Goal: Task Accomplishment & Management: Use online tool/utility

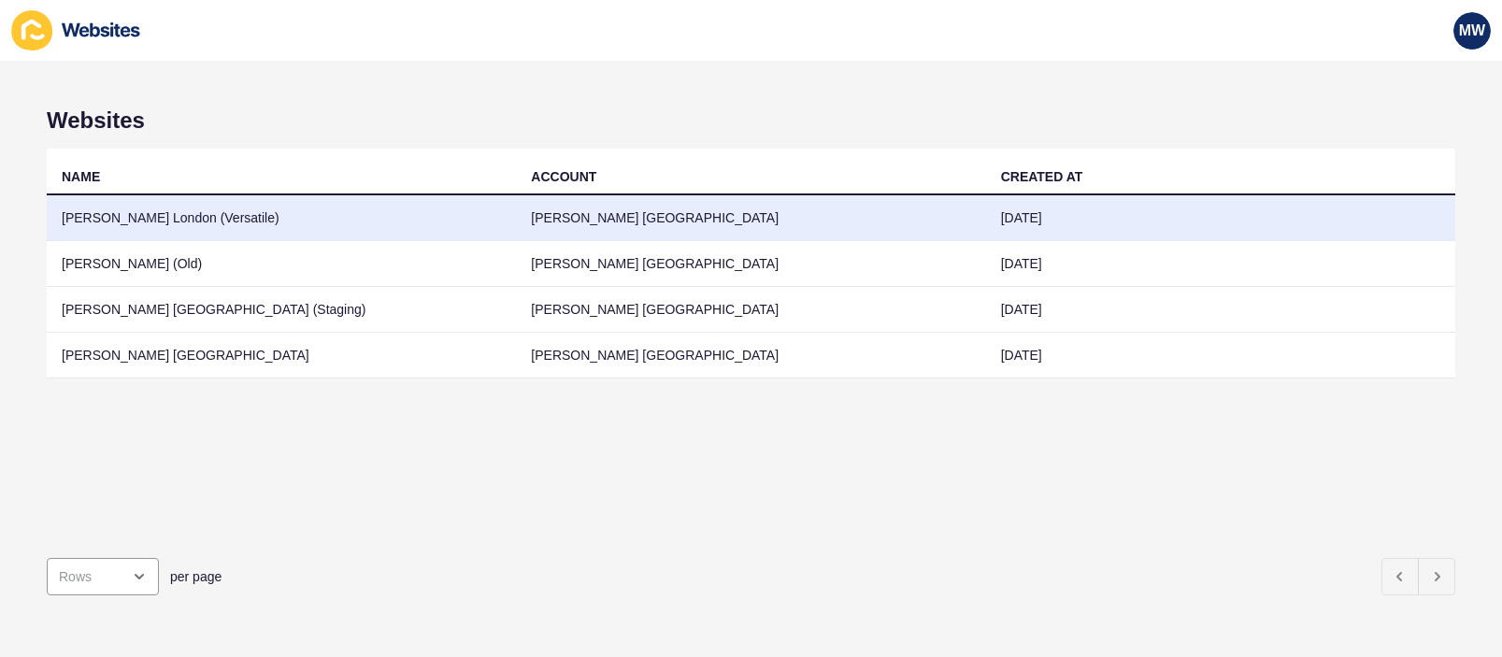
click at [320, 226] on td "[PERSON_NAME] London (Versatile)" at bounding box center [281, 218] width 469 height 46
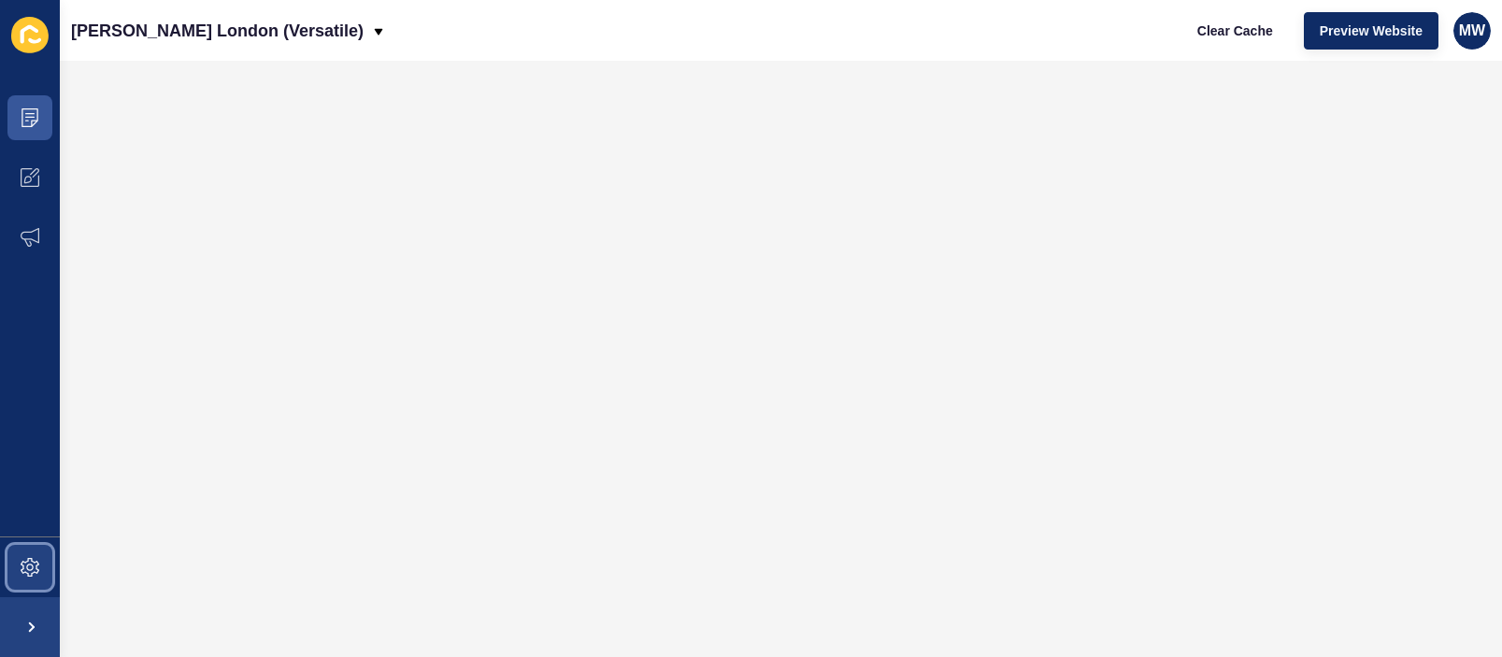
click at [27, 583] on span at bounding box center [30, 567] width 60 height 60
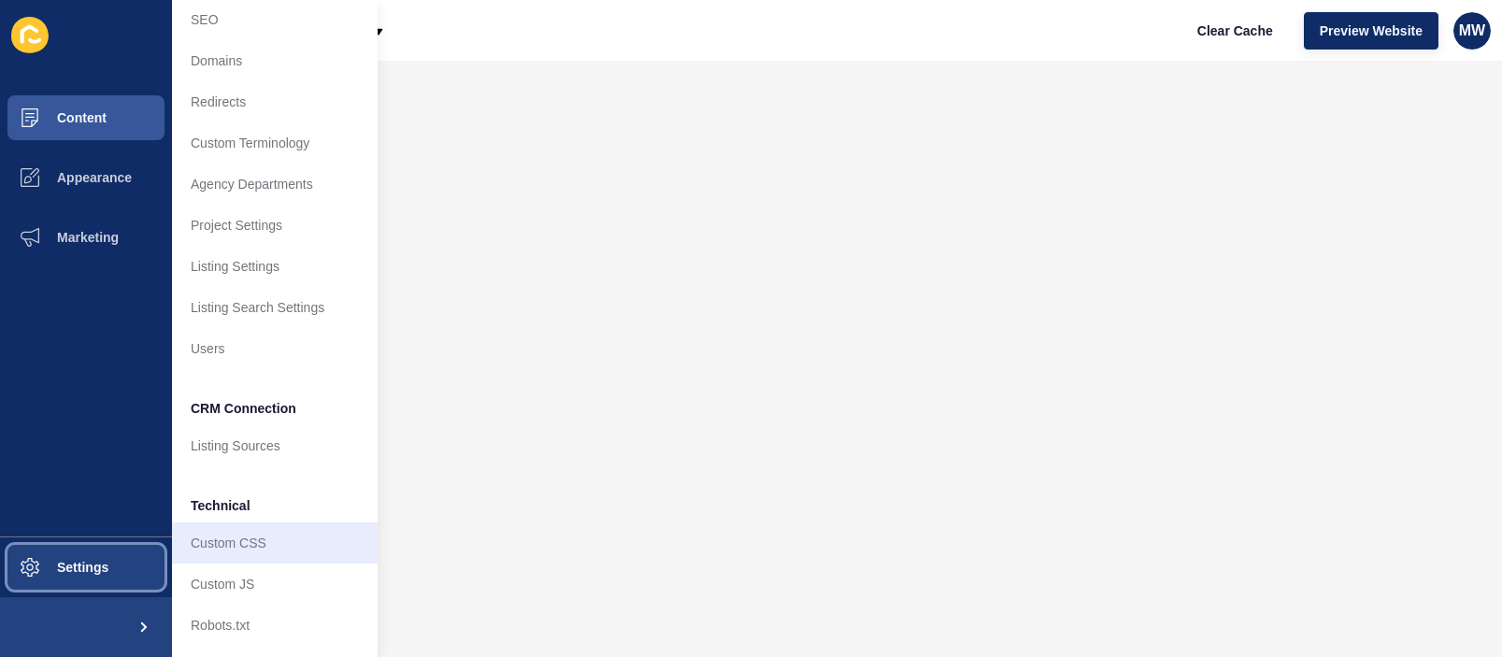
scroll to position [105, 0]
click at [258, 525] on link "Custom CSS" at bounding box center [275, 542] width 206 height 41
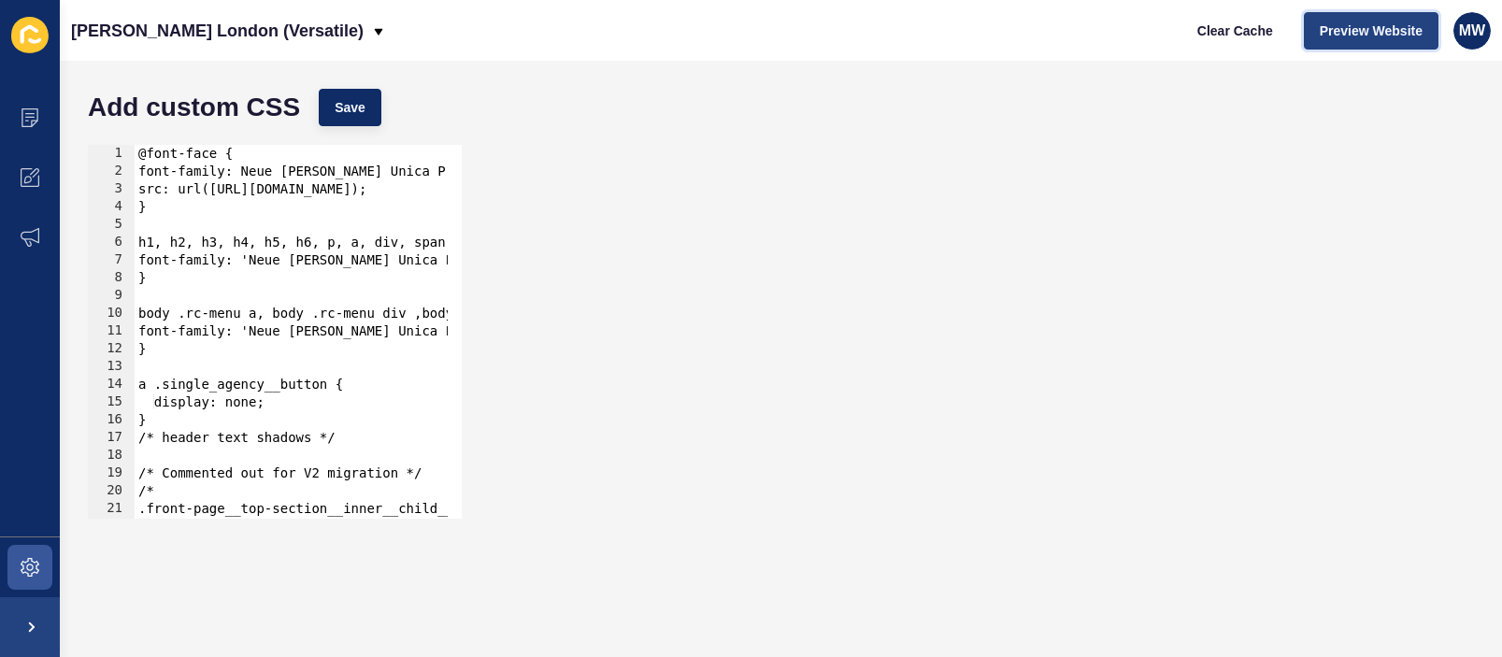
click at [1349, 21] on span "Preview Website" at bounding box center [1371, 30] width 103 height 19
click at [43, 136] on span at bounding box center [30, 118] width 60 height 60
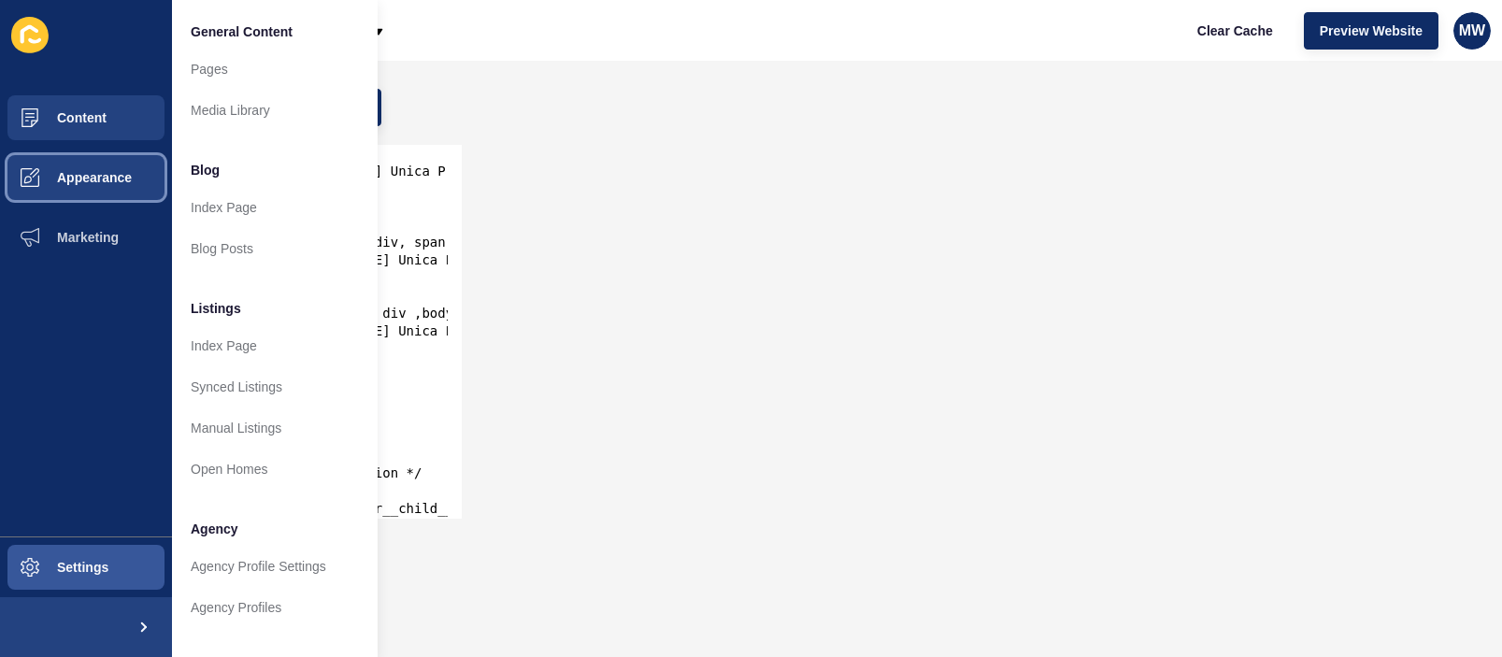
click at [45, 190] on span at bounding box center [30, 178] width 60 height 60
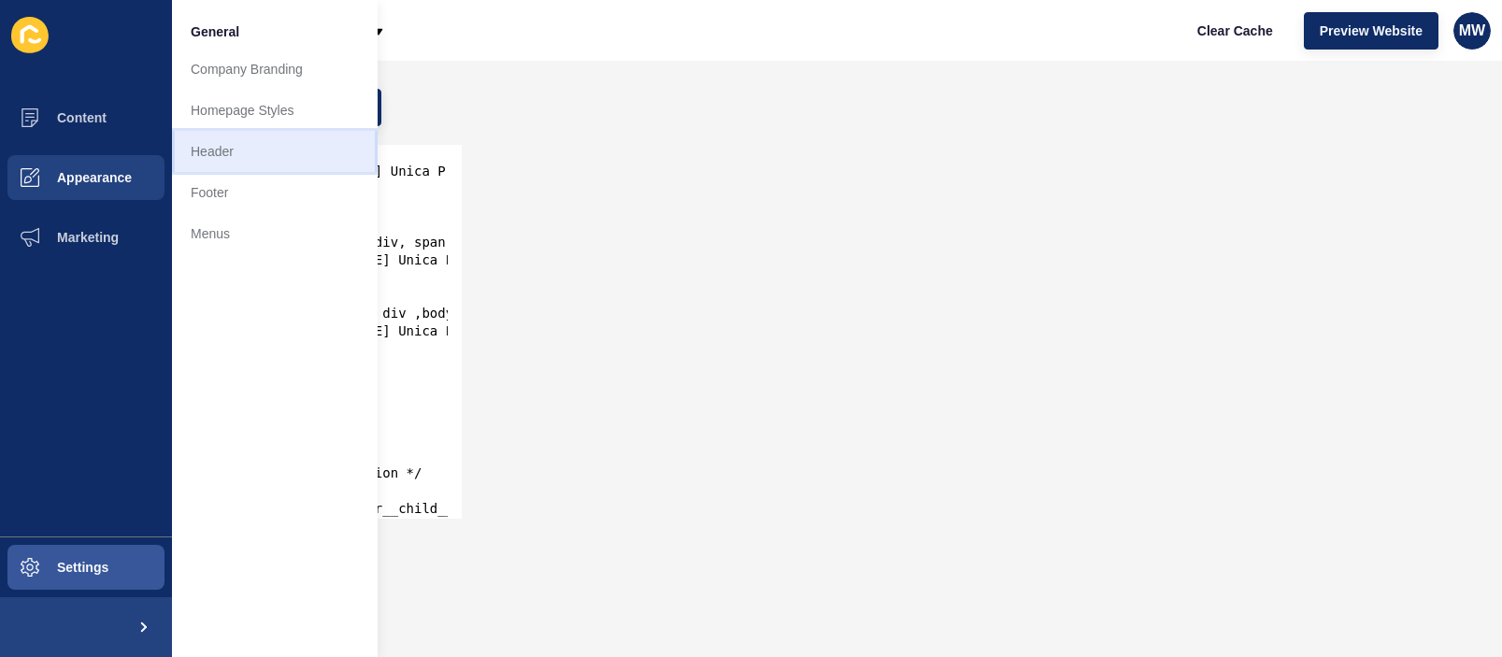
click at [211, 133] on link "Header" at bounding box center [275, 151] width 206 height 41
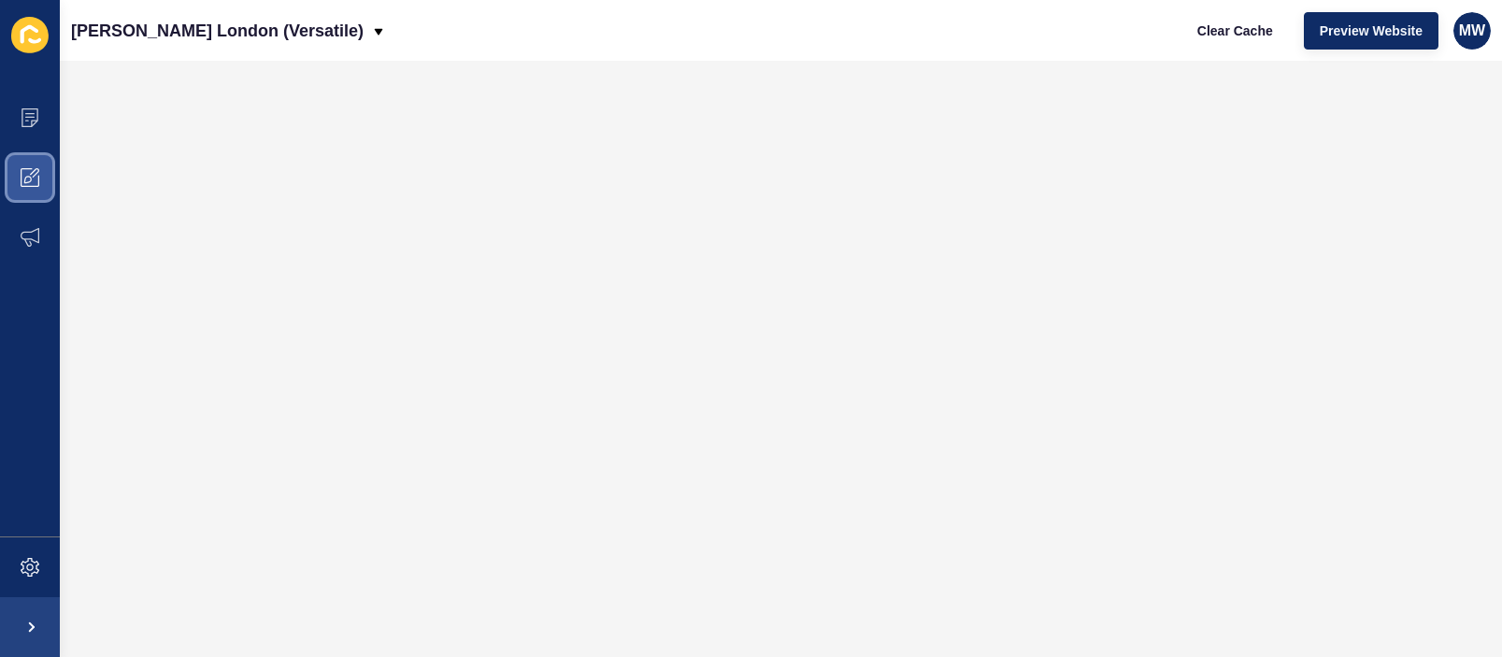
click at [25, 165] on span at bounding box center [30, 178] width 60 height 60
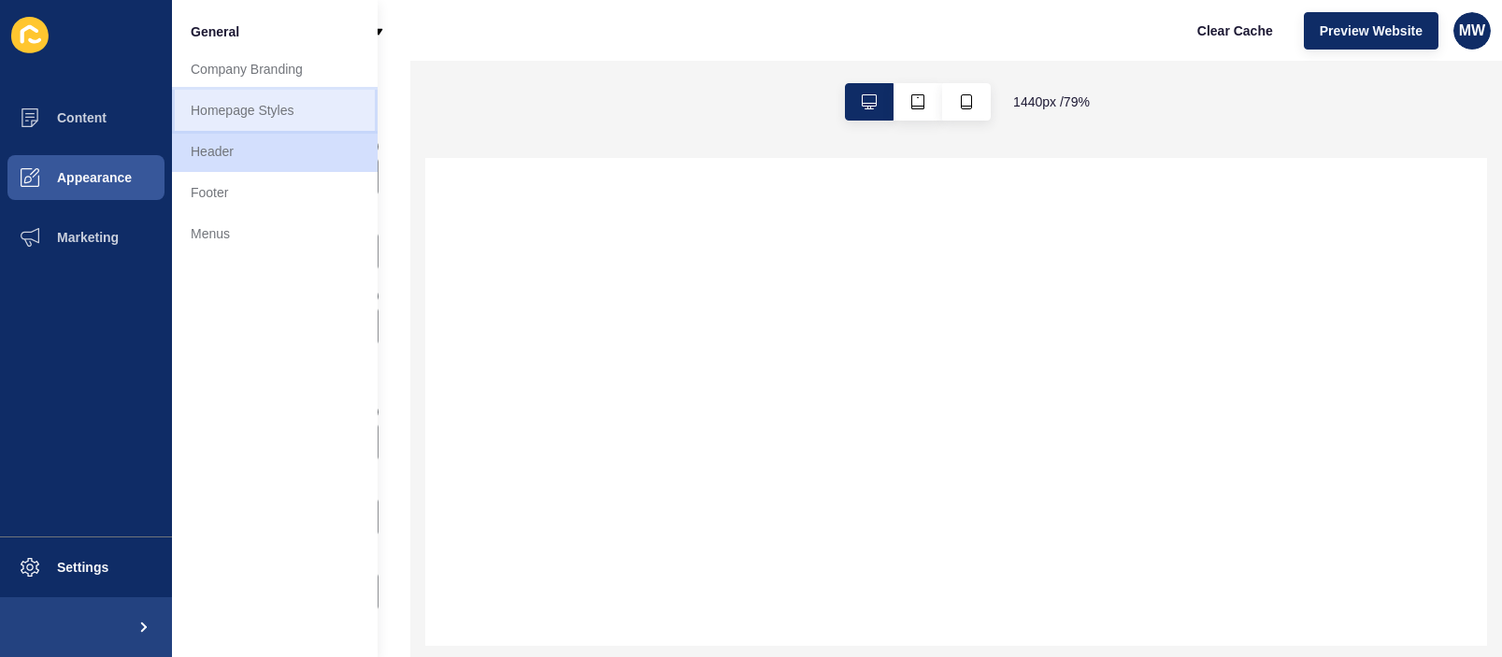
click at [203, 117] on link "Homepage Styles" at bounding box center [275, 110] width 206 height 41
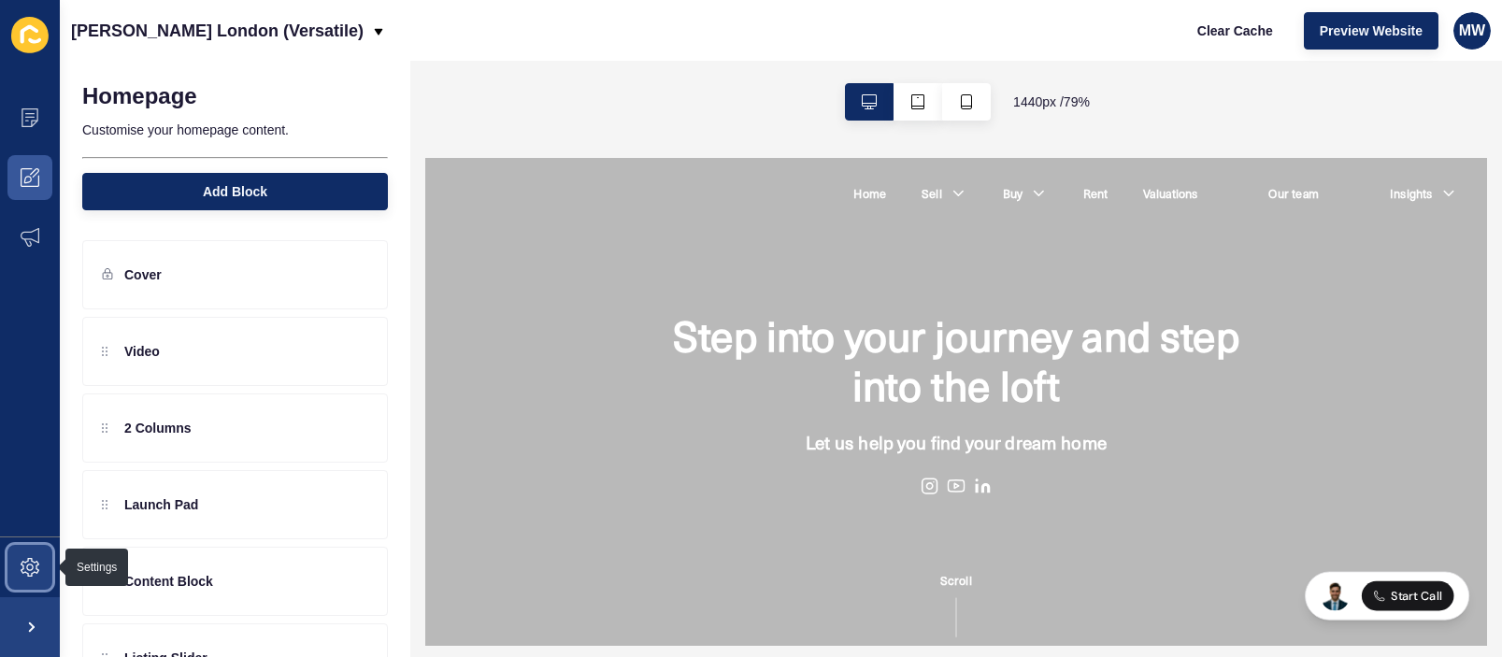
click at [40, 560] on span at bounding box center [30, 567] width 60 height 60
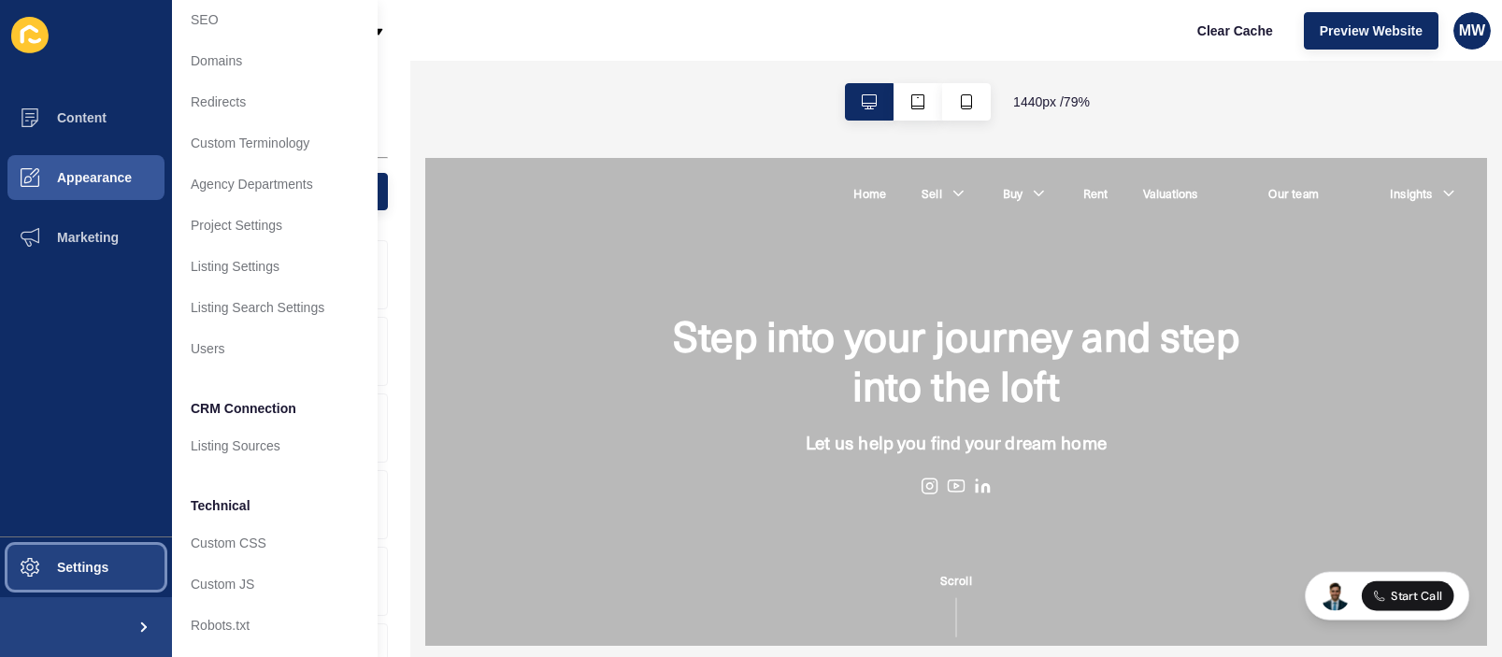
scroll to position [105, 0]
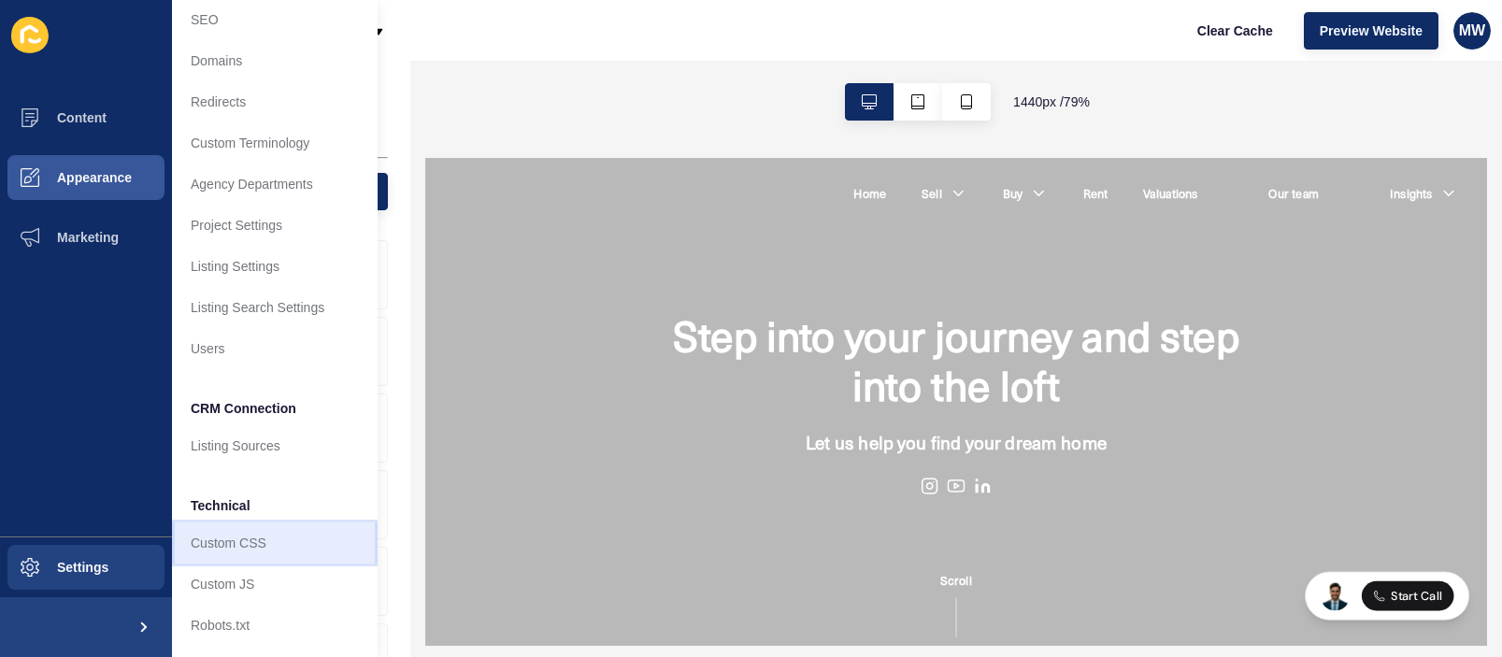
click at [254, 529] on link "Custom CSS" at bounding box center [275, 542] width 206 height 41
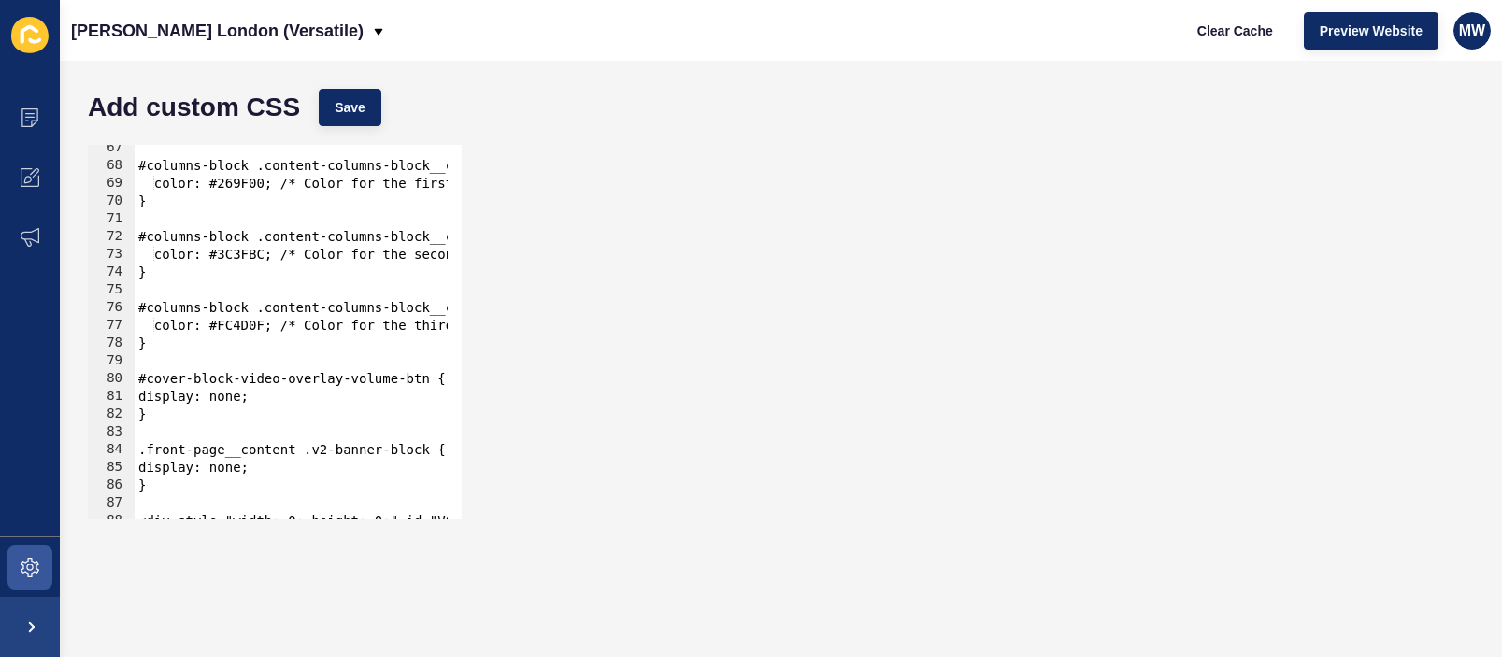
scroll to position [1290, 0]
